Goal: Information Seeking & Learning: Find specific fact

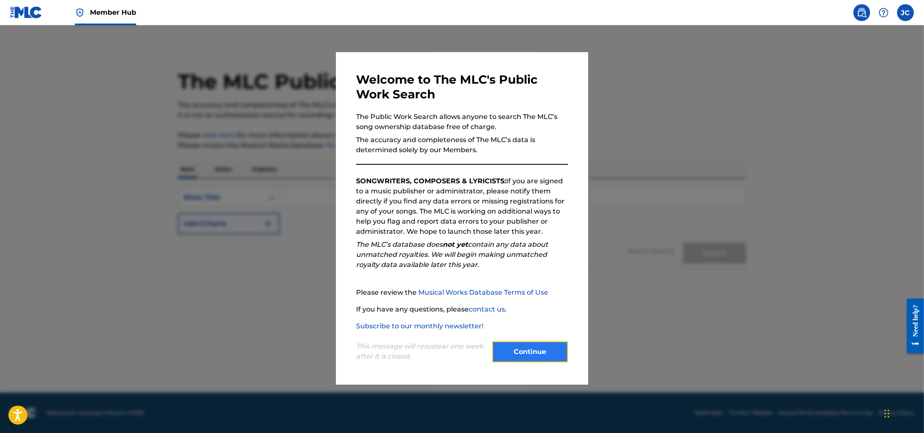
click at [552, 355] on button "Continue" at bounding box center [530, 351] width 76 height 21
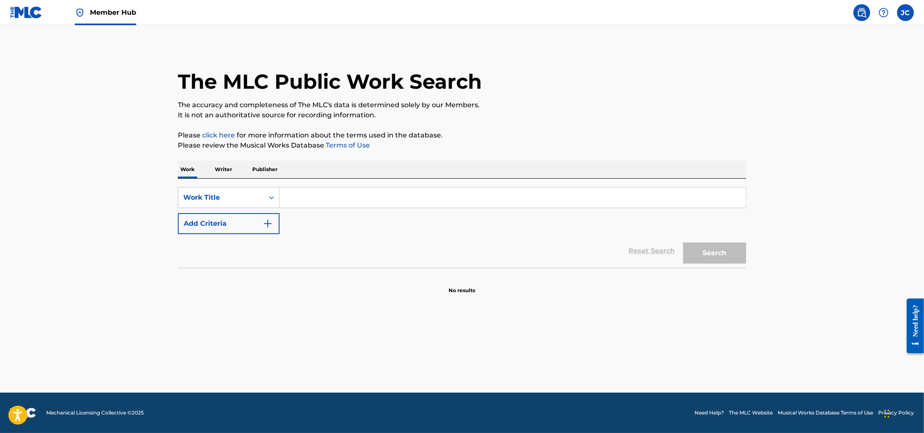
click at [321, 191] on input "Search Form" at bounding box center [512, 197] width 466 height 20
click at [219, 164] on p "Writer" at bounding box center [223, 170] width 22 height 18
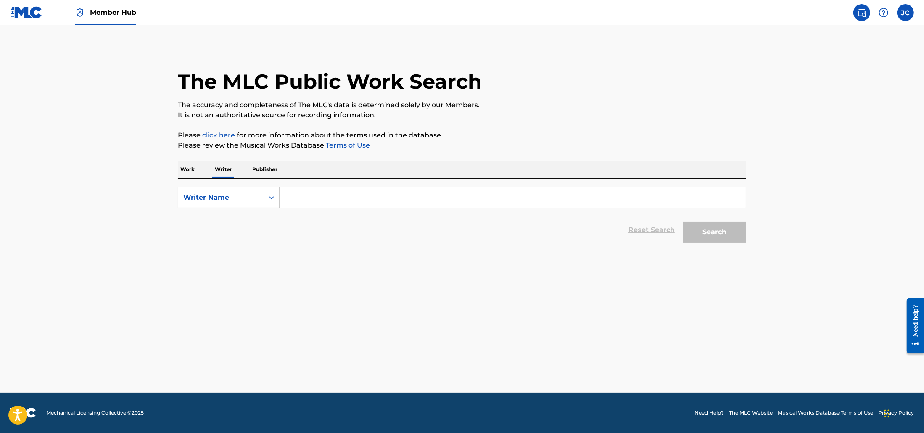
click at [301, 199] on input "Search Form" at bounding box center [512, 197] width 466 height 20
type input "[PERSON_NAME]"
click at [190, 173] on p "Work" at bounding box center [187, 170] width 19 height 18
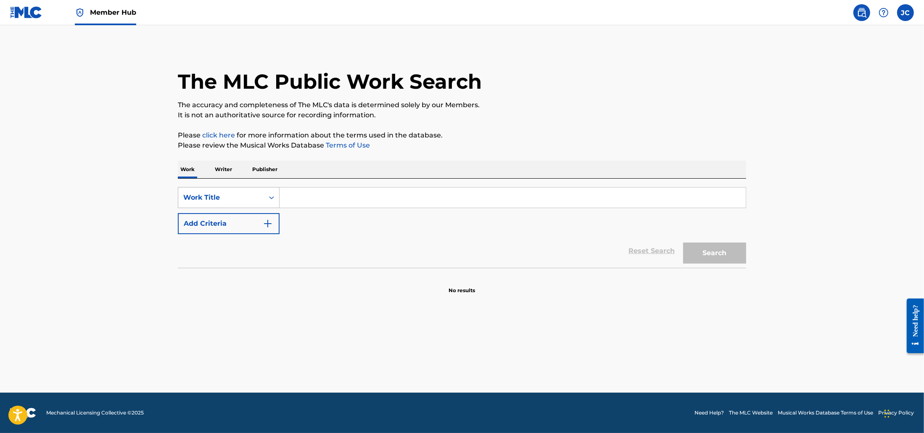
click at [248, 189] on div "Work Title" at bounding box center [229, 197] width 102 height 21
click at [340, 198] on input "Search Form" at bounding box center [512, 197] width 466 height 20
click at [259, 210] on div "SearchWithCriteria999c1e73-908b-4f6b-a4fe-646f552d7e09 Work Title Add Criteria" at bounding box center [462, 210] width 568 height 47
click at [258, 216] on button "Add Criteria" at bounding box center [229, 223] width 102 height 21
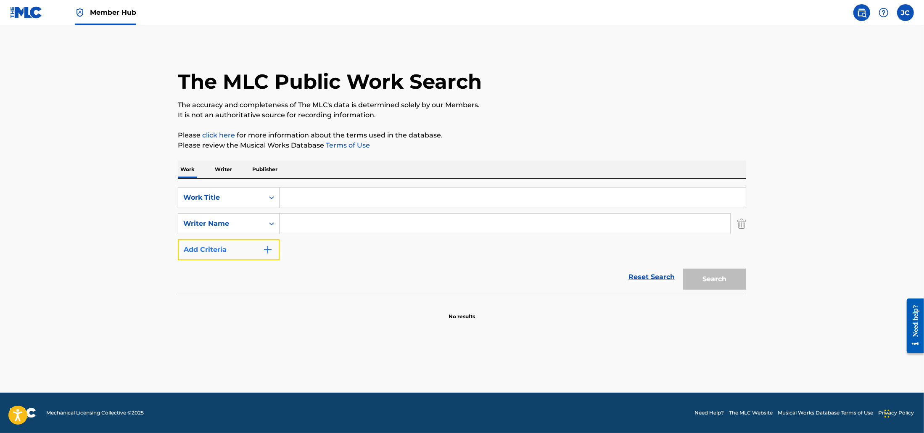
click at [256, 247] on button "Add Criteria" at bounding box center [229, 249] width 102 height 21
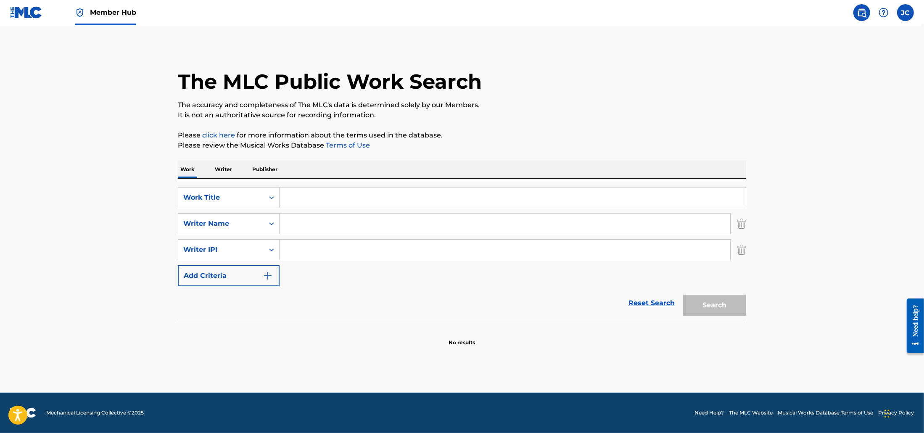
click at [307, 232] on input "Search Form" at bounding box center [504, 223] width 451 height 20
paste input "263675"
type input "263675"
